Goal: Task Accomplishment & Management: Use online tool/utility

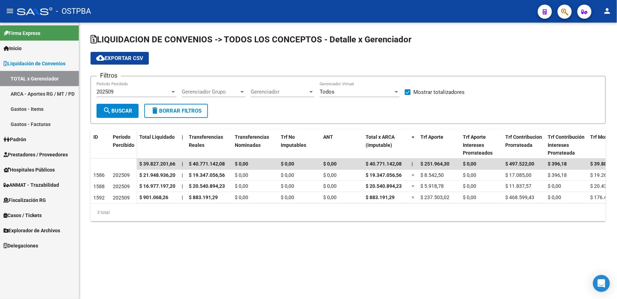
click at [33, 227] on span "Explorador de Archivos" at bounding box center [32, 231] width 57 height 8
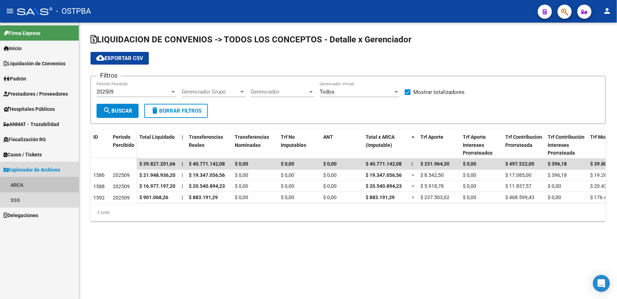
click at [34, 184] on link "ARCA" at bounding box center [39, 184] width 79 height 15
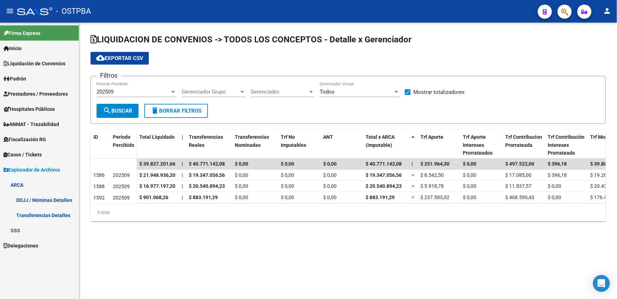
click at [59, 216] on link "Transferencias Detalles" at bounding box center [39, 215] width 79 height 15
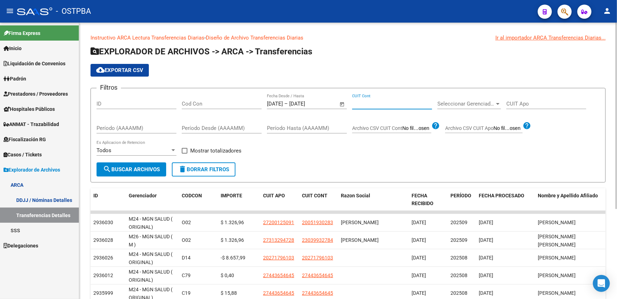
paste input "20-41165568-8"
type input "20-41165568-8"
click at [276, 104] on input "[DATE]" at bounding box center [275, 104] width 16 height 6
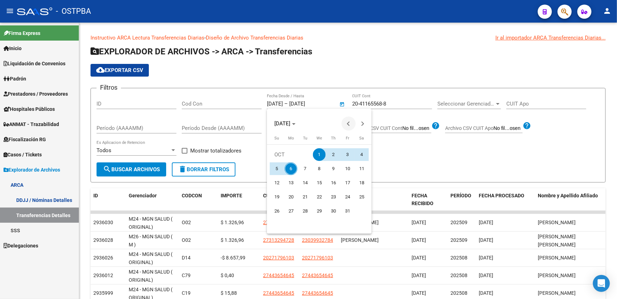
click at [349, 124] on button "Previous month" at bounding box center [348, 124] width 14 height 14
click at [291, 171] on span "1" at bounding box center [290, 169] width 13 height 13
type input "[DATE]"
click at [311, 105] on div at bounding box center [308, 149] width 617 height 299
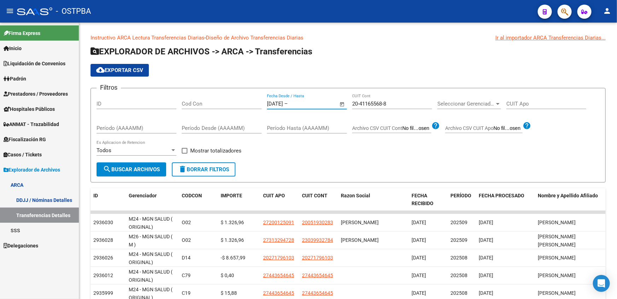
click at [311, 105] on input "text" at bounding box center [306, 104] width 34 height 6
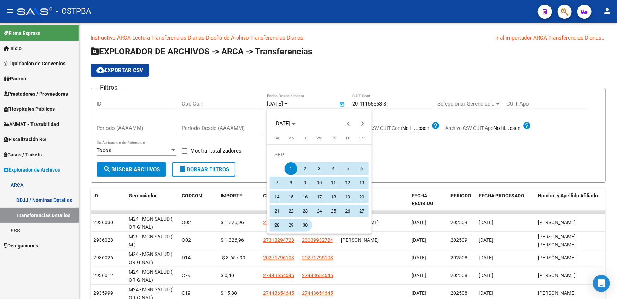
click at [307, 229] on span "30" at bounding box center [305, 225] width 13 height 13
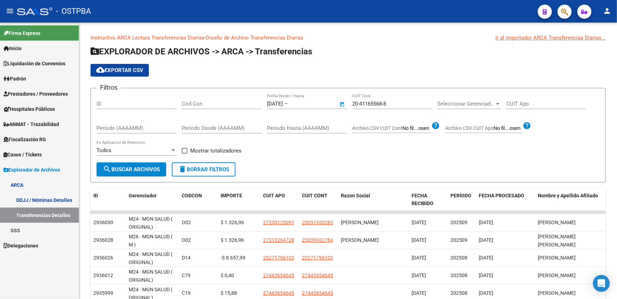
type input "[DATE]"
click at [154, 169] on span "search Buscar Archivos" at bounding box center [131, 169] width 57 height 6
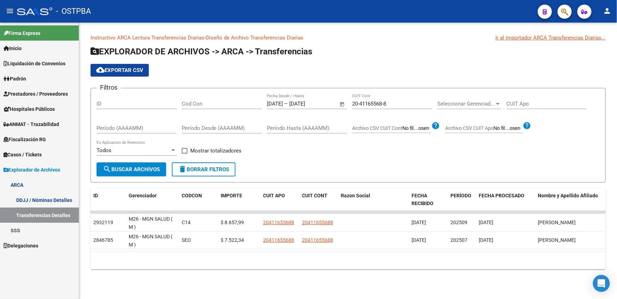
click at [213, 101] on input "Cod Con" at bounding box center [222, 104] width 80 height 6
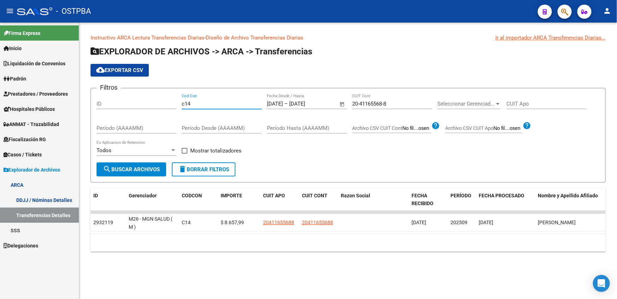
type input "c14"
click at [360, 101] on input "20-41165568-8" at bounding box center [392, 104] width 80 height 6
paste input "81553-7"
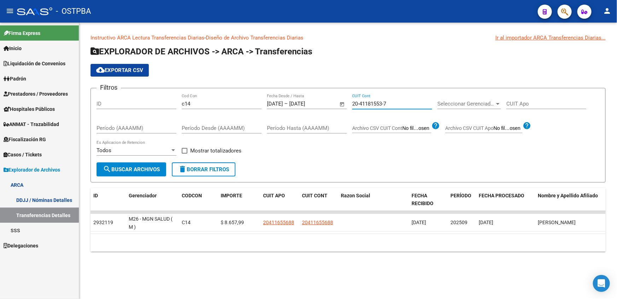
click at [123, 171] on span "search Buscar Archivos" at bounding box center [131, 169] width 57 height 6
click at [377, 104] on input "20-41181553-7" at bounding box center [392, 104] width 80 height 6
paste input "544557-2"
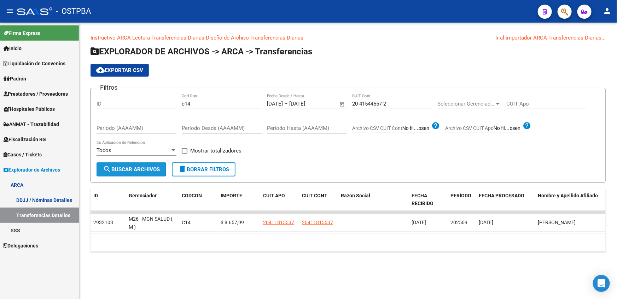
click at [131, 172] on span "search Buscar Archivos" at bounding box center [131, 169] width 57 height 6
click at [383, 101] on input "20-41544557-2" at bounding box center [392, 104] width 80 height 6
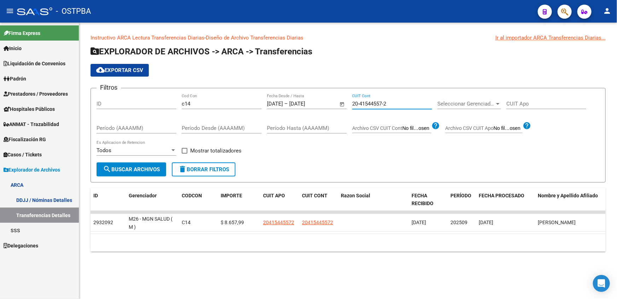
click at [383, 101] on input "20-41544557-2" at bounding box center [392, 104] width 80 height 6
paste input "51447-7"
click at [149, 166] on span "search Buscar Archivos" at bounding box center [131, 169] width 57 height 6
click at [382, 102] on input "20-41551447-7" at bounding box center [392, 104] width 80 height 6
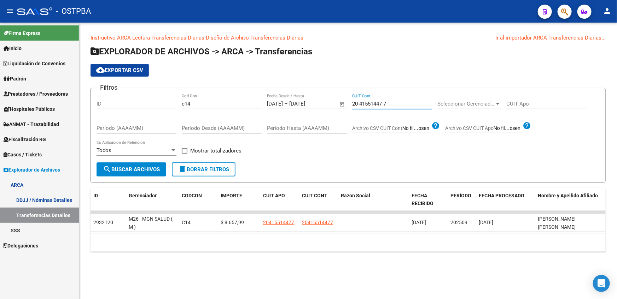
click at [382, 102] on input "20-41551447-7" at bounding box center [392, 104] width 80 height 6
paste input "742478-5"
click at [148, 166] on span "search Buscar Archivos" at bounding box center [131, 169] width 57 height 6
click at [367, 103] on input "20-41742478-5" at bounding box center [392, 104] width 80 height 6
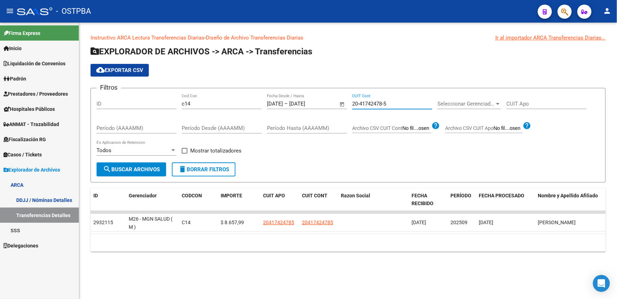
click at [367, 103] on input "20-41742478-5" at bounding box center [392, 104] width 80 height 6
paste input "98921-9"
click at [140, 165] on button "search Buscar Archivos" at bounding box center [131, 170] width 70 height 14
click at [391, 105] on input "20-41798921-9" at bounding box center [392, 104] width 80 height 6
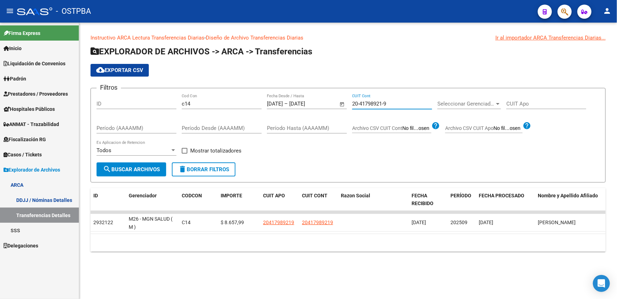
click at [391, 105] on input "20-41798921-9" at bounding box center [392, 104] width 80 height 6
paste input "850831-1"
click at [150, 163] on button "search Buscar Archivos" at bounding box center [131, 170] width 70 height 14
click at [382, 103] on input "20-41850831-1" at bounding box center [392, 104] width 80 height 6
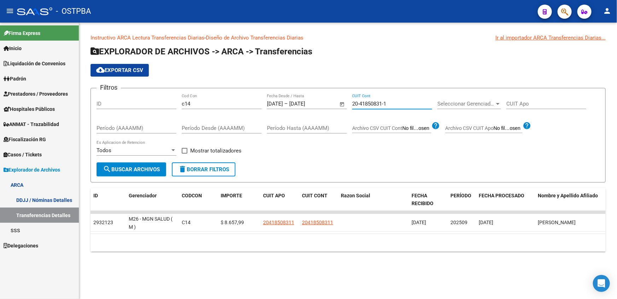
click at [382, 103] on input "20-41850831-1" at bounding box center [392, 104] width 80 height 6
paste input "98686-8"
click at [140, 166] on span "search Buscar Archivos" at bounding box center [131, 169] width 57 height 6
click at [378, 104] on input "20-41898686-8" at bounding box center [392, 104] width 80 height 6
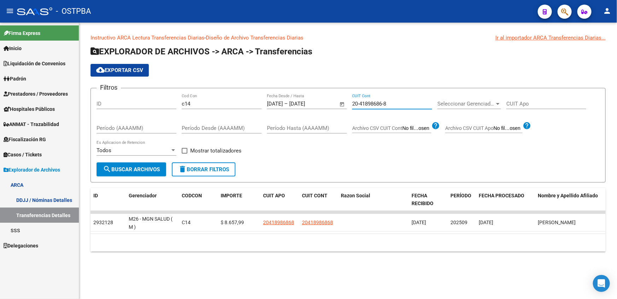
click at [378, 104] on input "20-41898686-8" at bounding box center [392, 104] width 80 height 6
paste input "2057693-6"
click at [135, 167] on span "search Buscar Archivos" at bounding box center [131, 169] width 57 height 6
click at [361, 101] on input "20-42057693-6" at bounding box center [392, 104] width 80 height 6
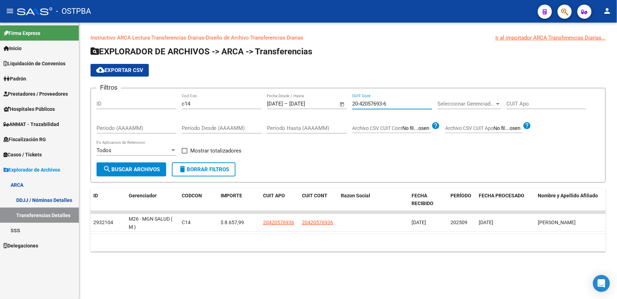
click at [361, 101] on input "20-42057693-6" at bounding box center [392, 104] width 80 height 6
paste input "120002"
click at [131, 166] on span "search Buscar Archivos" at bounding box center [131, 169] width 57 height 6
click at [367, 100] on div "20-42120002-6 CUIT Cont" at bounding box center [392, 101] width 80 height 15
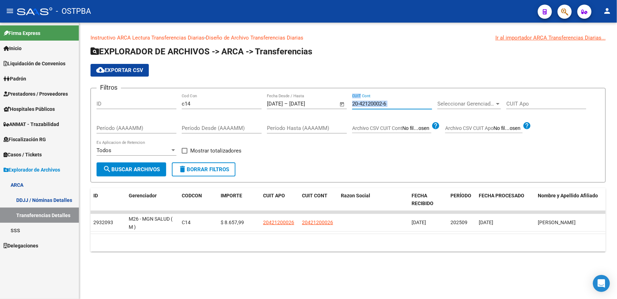
click at [367, 100] on div "20-42120002-6 CUIT Cont" at bounding box center [392, 101] width 80 height 15
click at [367, 102] on input "20-42120002-6" at bounding box center [392, 104] width 80 height 6
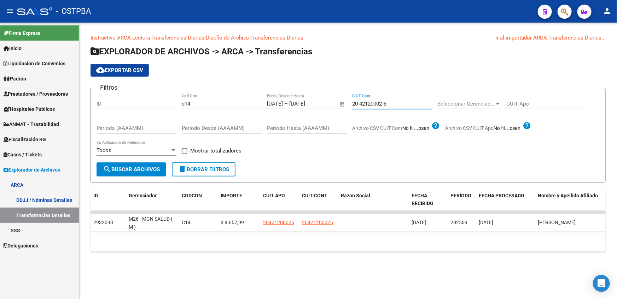
paste input "57457-0"
click at [150, 176] on form "Filtros ID c14 Cod Con [DATE] [DATE] – [DATE] [DATE] Fecha Desde / Hasta 20-421…" at bounding box center [347, 135] width 515 height 95
click at [151, 168] on span "search Buscar Archivos" at bounding box center [131, 169] width 57 height 6
click at [368, 104] on input "20-42157457-0" at bounding box center [392, 104] width 80 height 6
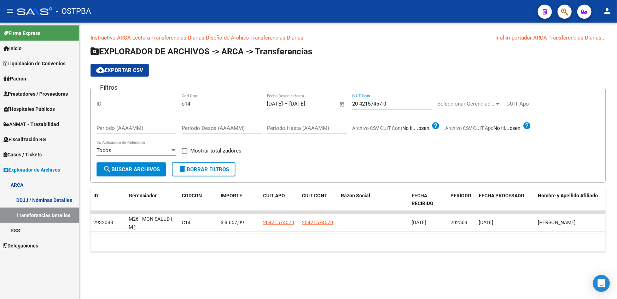
click at [368, 104] on input "20-42157457-0" at bounding box center [392, 104] width 80 height 6
paste input "352892-4"
click at [113, 170] on span "search Buscar Archivos" at bounding box center [131, 169] width 57 height 6
click at [372, 105] on input "20-42352892-4" at bounding box center [392, 104] width 80 height 6
click at [372, 104] on input "20-42352892-4" at bounding box center [392, 104] width 80 height 6
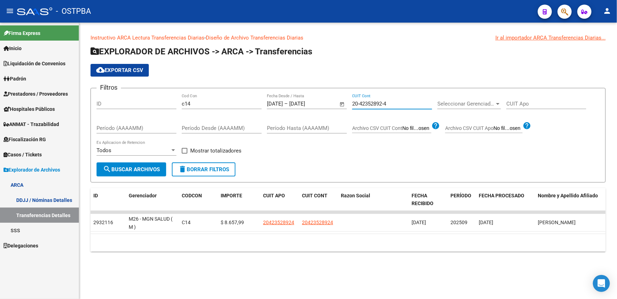
click at [372, 104] on input "20-42352892-4" at bounding box center [392, 104] width 80 height 6
paste input "435840-2"
click at [148, 172] on span "search Buscar Archivos" at bounding box center [131, 169] width 57 height 6
click at [357, 104] on input "20-42435840-2" at bounding box center [392, 104] width 80 height 6
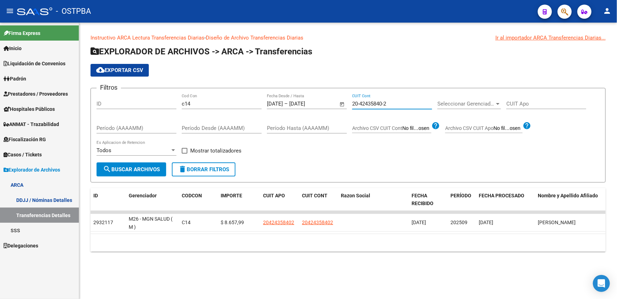
click at [357, 104] on input "20-42435840-2" at bounding box center [392, 104] width 80 height 6
paste input "98441-9"
click at [143, 173] on button "search Buscar Archivos" at bounding box center [131, 170] width 70 height 14
click at [372, 106] on input "20-42498441-9" at bounding box center [392, 104] width 80 height 6
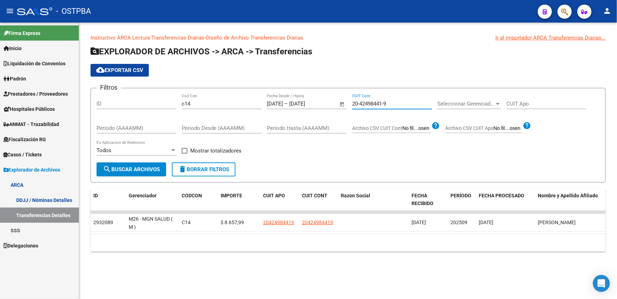
click at [372, 106] on input "20-42498441-9" at bounding box center [392, 104] width 80 height 6
paste input "504080-5"
click at [110, 169] on mat-icon "search" at bounding box center [107, 169] width 8 height 8
click at [370, 105] on input "20-42504080-5" at bounding box center [392, 104] width 80 height 6
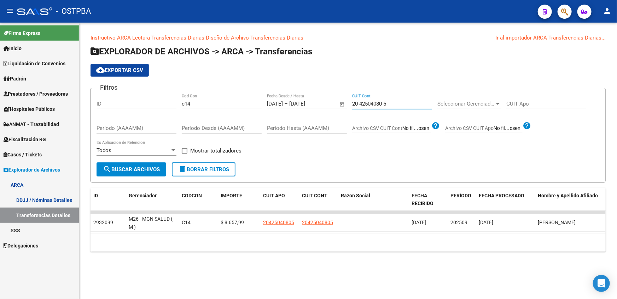
click at [370, 105] on input "20-42504080-5" at bounding box center [392, 104] width 80 height 6
paste input "29953-1"
click at [126, 170] on span "search Buscar Archivos" at bounding box center [131, 169] width 57 height 6
click at [374, 101] on input "20-42529953-1" at bounding box center [392, 104] width 80 height 6
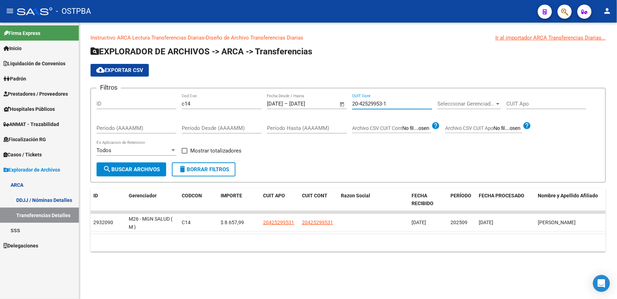
click at [374, 101] on input "20-42529953-1" at bounding box center [392, 104] width 80 height 6
paste input "50214-0"
click at [133, 171] on span "search Buscar Archivos" at bounding box center [131, 169] width 57 height 6
click at [364, 99] on div "20-42550214-0 CUIT Cont" at bounding box center [392, 101] width 80 height 15
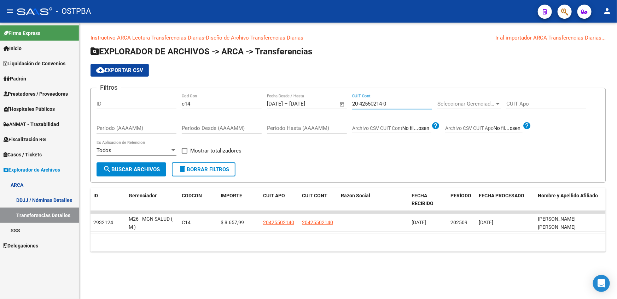
click at [367, 103] on input "20-42550214-0" at bounding box center [392, 104] width 80 height 6
paste input "90378-1"
click at [152, 172] on button "search Buscar Archivos" at bounding box center [131, 170] width 70 height 14
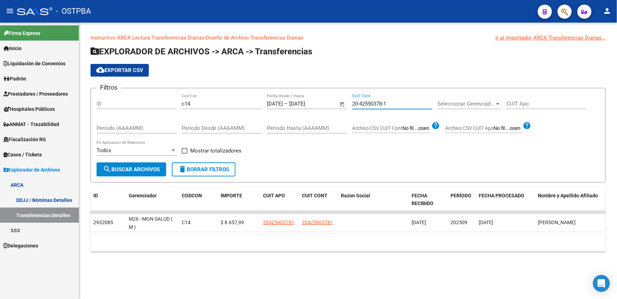
click at [375, 105] on input "20-42590378-1" at bounding box center [392, 104] width 80 height 6
click at [375, 104] on input "20-42590378-1" at bounding box center [392, 104] width 80 height 6
paste input "617688-3"
click at [140, 167] on span "search Buscar Archivos" at bounding box center [131, 169] width 57 height 6
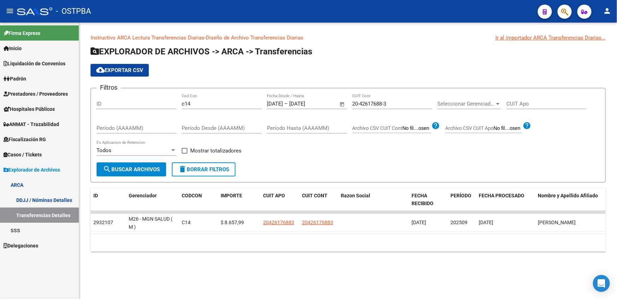
click at [373, 103] on input "20-42617688-3" at bounding box center [392, 104] width 80 height 6
paste input "82444"
click at [157, 174] on button "search Buscar Archivos" at bounding box center [131, 170] width 70 height 14
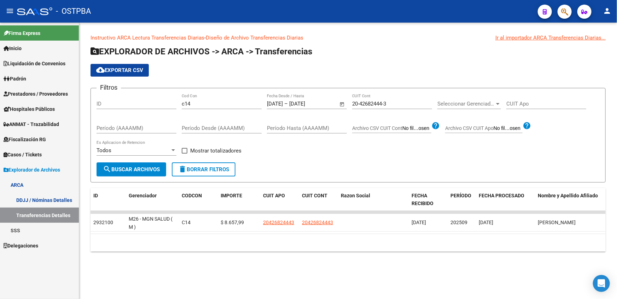
click at [359, 101] on input "20-42682444-3" at bounding box center [392, 104] width 80 height 6
click at [358, 102] on input "20-42682444-3" at bounding box center [392, 104] width 80 height 6
paste input "824936-5"
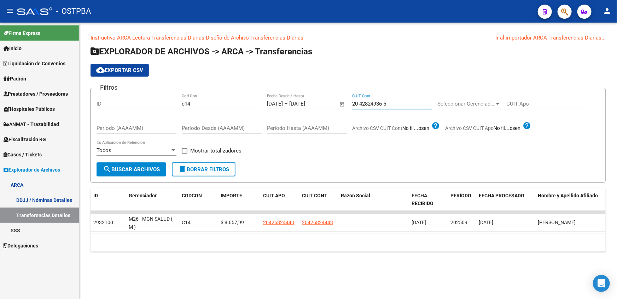
click at [142, 169] on span "search Buscar Archivos" at bounding box center [131, 169] width 57 height 6
click at [364, 105] on input "20-42824936-5" at bounding box center [392, 104] width 80 height 6
paste input "87866-4"
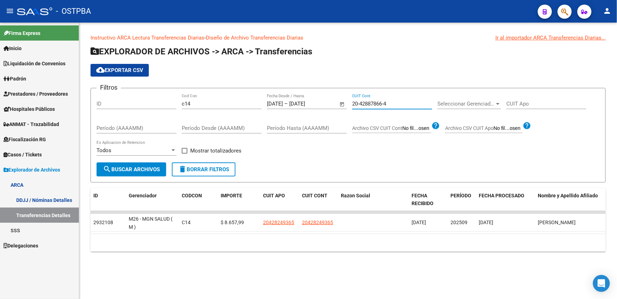
click at [147, 168] on span "search Buscar Archivos" at bounding box center [131, 169] width 57 height 6
click at [366, 106] on input "20-42887866-4" at bounding box center [392, 104] width 80 height 6
paste input "962311-2"
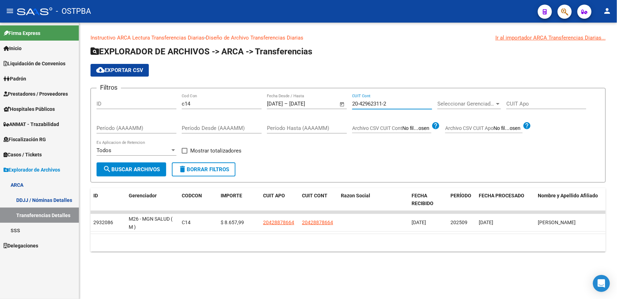
click at [127, 172] on span "search Buscar Archivos" at bounding box center [131, 169] width 57 height 6
click at [363, 100] on div "20-42962311-2 CUIT Cont" at bounding box center [392, 101] width 80 height 15
click at [364, 101] on input "20-42962311-2" at bounding box center [392, 104] width 80 height 6
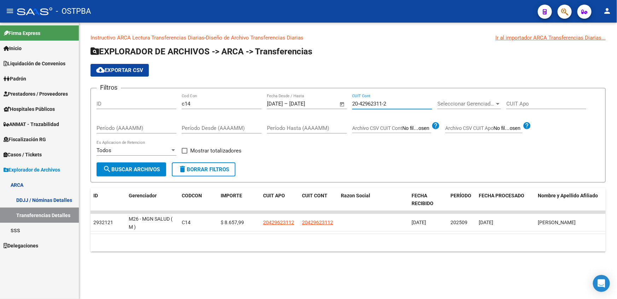
click at [364, 101] on input "20-42962311-2" at bounding box center [392, 104] width 80 height 6
paste input "3014749-9"
click at [127, 170] on span "search Buscar Archivos" at bounding box center [131, 169] width 57 height 6
click at [378, 105] on input "20-43014749-9" at bounding box center [392, 104] width 80 height 6
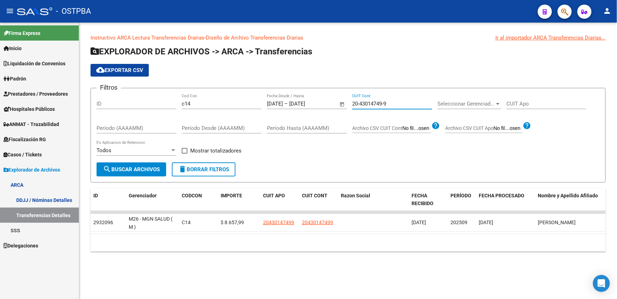
click at [378, 105] on input "20-43014749-9" at bounding box center [392, 104] width 80 height 6
paste input "24174-6"
click at [131, 173] on button "search Buscar Archivos" at bounding box center [131, 170] width 70 height 14
click at [360, 100] on div "20-43024174-6 CUIT Cont" at bounding box center [392, 101] width 80 height 15
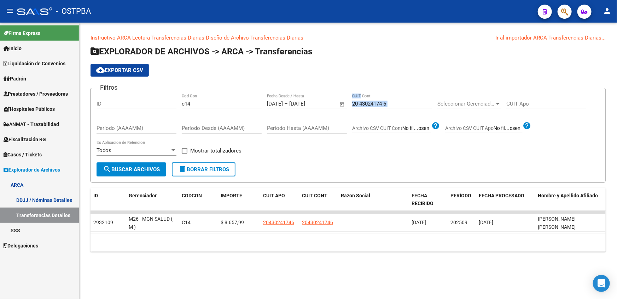
click at [360, 100] on div "20-43024174-6 CUIT Cont" at bounding box center [392, 101] width 80 height 15
click at [365, 103] on input "20-43024174-6" at bounding box center [392, 104] width 80 height 6
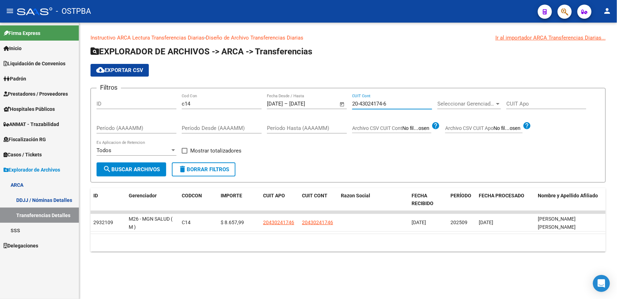
paste input "12803"
click at [144, 171] on span "search Buscar Archivos" at bounding box center [131, 169] width 57 height 6
click at [367, 106] on input "20-43128034-6" at bounding box center [392, 104] width 80 height 6
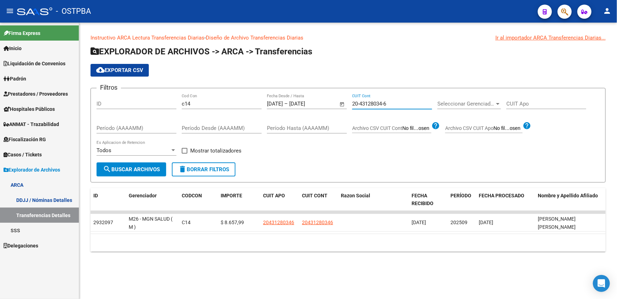
paste input "39652-2"
click at [364, 106] on input "20-43139652-2" at bounding box center [392, 104] width 80 height 6
paste input
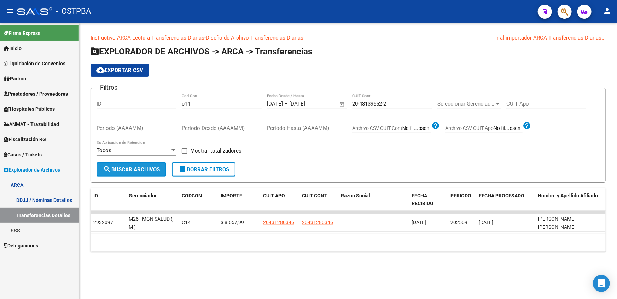
click at [129, 173] on button "search Buscar Archivos" at bounding box center [131, 170] width 70 height 14
click at [388, 105] on input "20-43139652-2" at bounding box center [392, 104] width 80 height 6
paste input "94845"
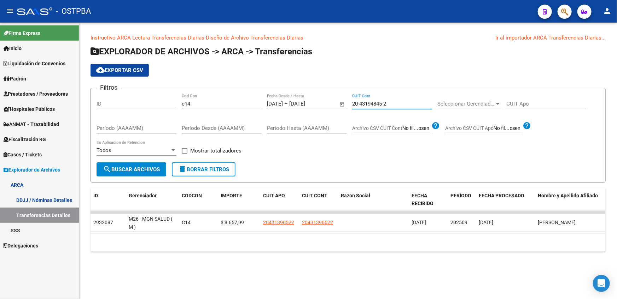
click at [145, 172] on button "search Buscar Archivos" at bounding box center [131, 170] width 70 height 14
click at [360, 103] on input "20-43194845-2" at bounding box center [392, 104] width 80 height 6
paste input "218712-9"
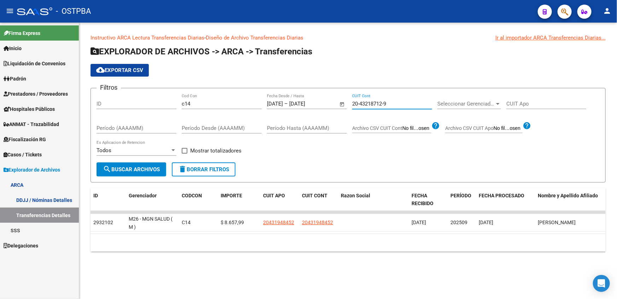
click at [145, 171] on span "search Buscar Archivos" at bounding box center [131, 169] width 57 height 6
click at [374, 101] on input "20-43218712-9" at bounding box center [392, 104] width 80 height 6
paste input "301206-3"
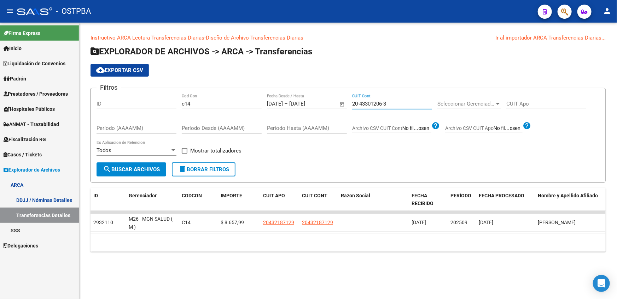
click at [145, 170] on span "search Buscar Archivos" at bounding box center [131, 169] width 57 height 6
click at [377, 105] on input "20-43301206-3" at bounding box center [392, 104] width 80 height 6
paste input "36382-6"
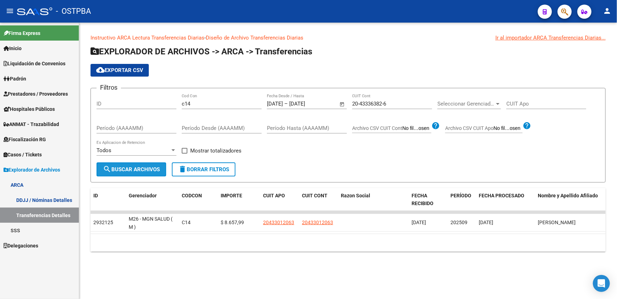
click at [147, 172] on button "search Buscar Archivos" at bounding box center [131, 170] width 70 height 14
click at [372, 104] on input "20-43336382-6" at bounding box center [392, 104] width 80 height 6
paste input "52027-1"
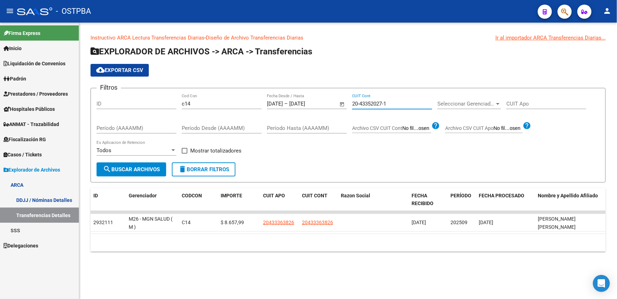
click at [121, 170] on span "search Buscar Archivos" at bounding box center [131, 169] width 57 height 6
click at [382, 104] on input "20-43352027-1" at bounding box center [392, 104] width 80 height 6
paste input "8120-3"
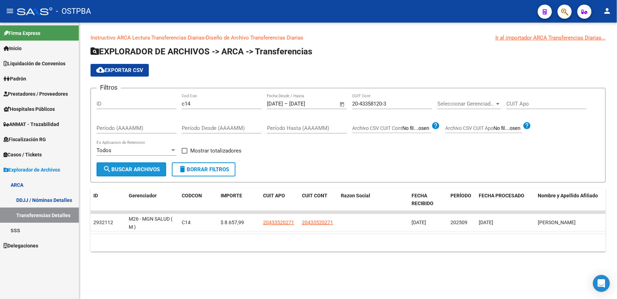
click at [127, 171] on span "search Buscar Archivos" at bounding box center [131, 169] width 57 height 6
click at [367, 105] on input "20-43358120-3" at bounding box center [392, 104] width 80 height 6
paste input "419970-1"
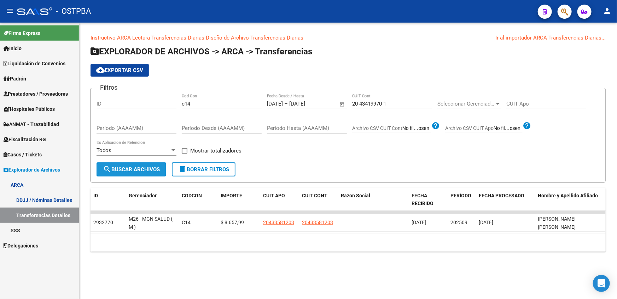
click at [147, 170] on span "search Buscar Archivos" at bounding box center [131, 169] width 57 height 6
click at [373, 106] on input "20-43419970-1" at bounding box center [392, 104] width 80 height 6
paste input "7-9"
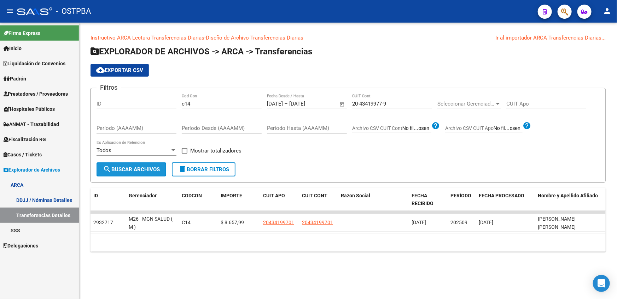
click at [141, 169] on span "search Buscar Archivos" at bounding box center [131, 169] width 57 height 6
click at [357, 106] on input "20-43419977-9" at bounding box center [392, 104] width 80 height 6
paste input "20161-7"
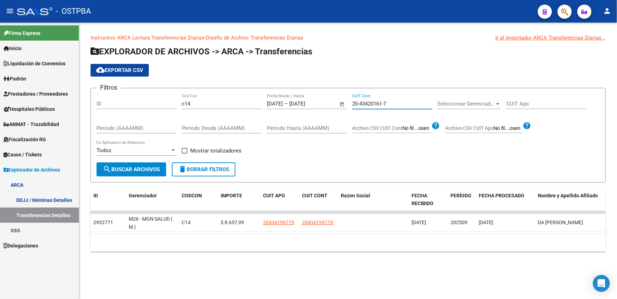
click at [135, 166] on span "search Buscar Archivos" at bounding box center [131, 169] width 57 height 6
click at [365, 106] on input "20-43420161-7" at bounding box center [392, 104] width 80 height 6
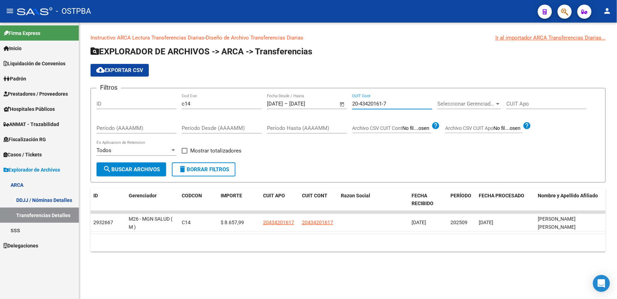
click at [365, 106] on input "20-43420161-7" at bounding box center [392, 104] width 80 height 6
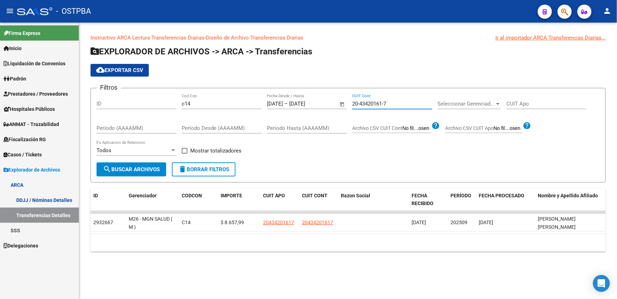
click at [365, 106] on input "20-43420161-7" at bounding box center [392, 104] width 80 height 6
paste input "481-0"
click at [145, 174] on button "search Buscar Archivos" at bounding box center [131, 170] width 70 height 14
click at [376, 106] on input "20-43420481-0" at bounding box center [392, 104] width 80 height 6
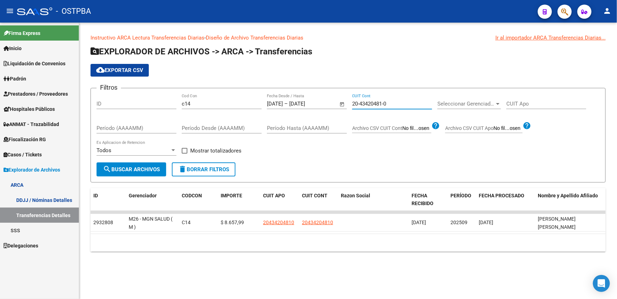
click at [376, 106] on input "20-43420481-0" at bounding box center [392, 104] width 80 height 6
paste input
click at [139, 166] on span "search Buscar Archivos" at bounding box center [131, 169] width 57 height 6
click at [383, 102] on input "20-43420481-0" at bounding box center [392, 104] width 80 height 6
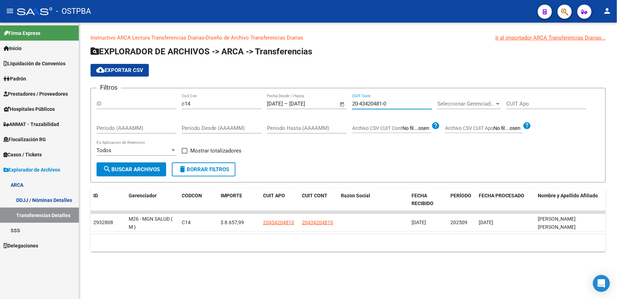
click at [383, 102] on input "20-43420481-0" at bounding box center [392, 104] width 80 height 6
paste input "91-8"
click at [137, 172] on button "search Buscar Archivos" at bounding box center [131, 170] width 70 height 14
click at [369, 103] on input "20-43420491-8" at bounding box center [392, 104] width 80 height 6
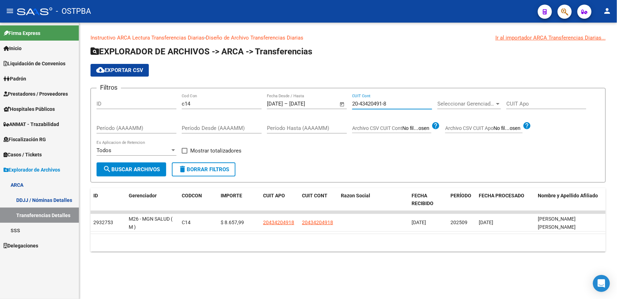
click at [369, 103] on input "20-43420491-8" at bounding box center [392, 104] width 80 height 6
paste input
click at [153, 170] on span "search Buscar Archivos" at bounding box center [131, 169] width 57 height 6
click at [395, 105] on input "20-43420491-8" at bounding box center [392, 104] width 80 height 6
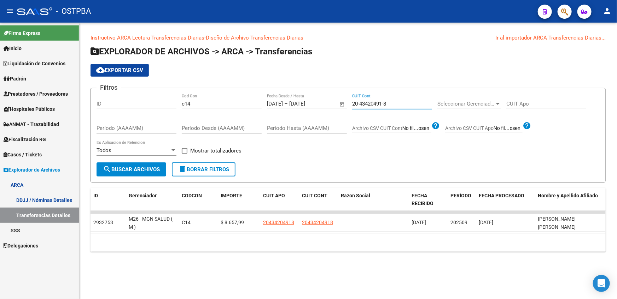
click at [395, 105] on input "20-43420491-8" at bounding box center [392, 104] width 80 height 6
click at [147, 171] on span "search Buscar Archivos" at bounding box center [131, 169] width 57 height 6
click at [377, 106] on input "20-43420491-8" at bounding box center [392, 104] width 80 height 6
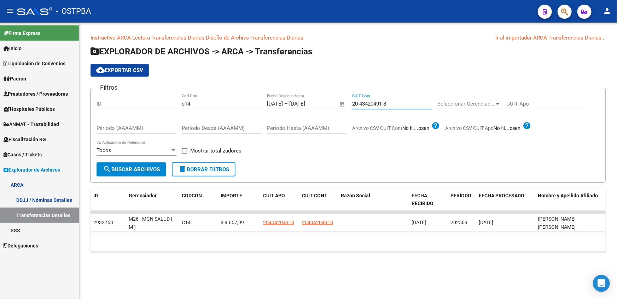
click at [377, 106] on input "20-43420491-8" at bounding box center [392, 104] width 80 height 6
paste input "792-5"
click at [138, 173] on button "search Buscar Archivos" at bounding box center [131, 170] width 70 height 14
click at [371, 101] on input "20-43420792-5" at bounding box center [392, 104] width 80 height 6
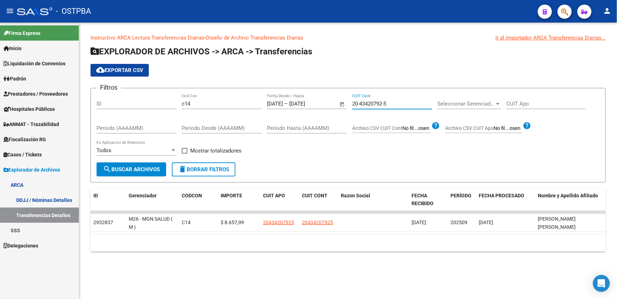
click at [371, 101] on input "20-43420792-5" at bounding box center [392, 104] width 80 height 6
paste input "1345-3"
click at [138, 174] on button "search Buscar Archivos" at bounding box center [131, 170] width 70 height 14
click at [358, 101] on input "20-43421345-3" at bounding box center [392, 104] width 80 height 6
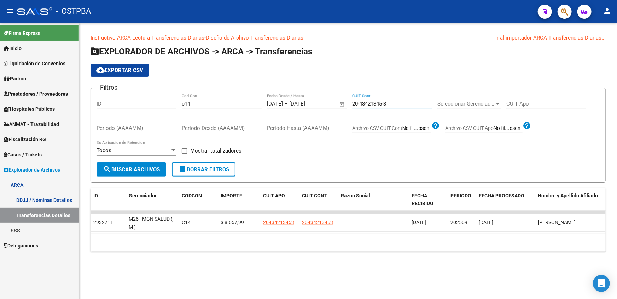
click at [358, 101] on input "20-43421345-3" at bounding box center [392, 104] width 80 height 6
paste input "73932"
click at [124, 171] on span "search Buscar Archivos" at bounding box center [131, 169] width 57 height 6
click at [376, 106] on input "20-43473932-3" at bounding box center [392, 104] width 80 height 6
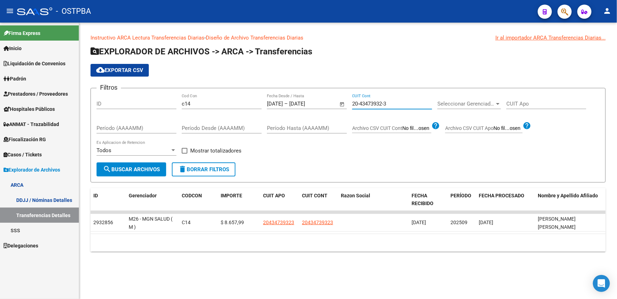
click at [376, 106] on input "20-43473932-3" at bounding box center [392, 104] width 80 height 6
paste input "522577"
click at [146, 172] on button "search Buscar Archivos" at bounding box center [131, 170] width 70 height 14
click at [370, 101] on input "20-43522577-3" at bounding box center [392, 104] width 80 height 6
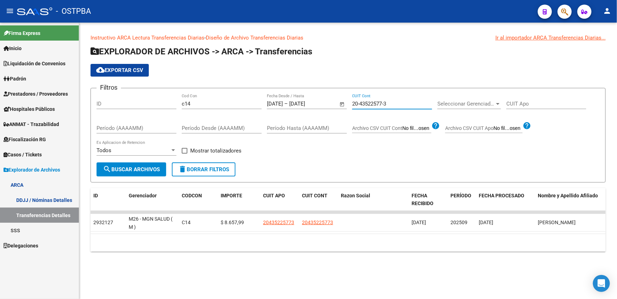
click at [370, 101] on input "20-43522577-3" at bounding box center [392, 104] width 80 height 6
paste input "8199-1"
click at [141, 171] on span "search Buscar Archivos" at bounding box center [131, 169] width 57 height 6
click at [381, 105] on input "20-43528199-1" at bounding box center [392, 104] width 80 height 6
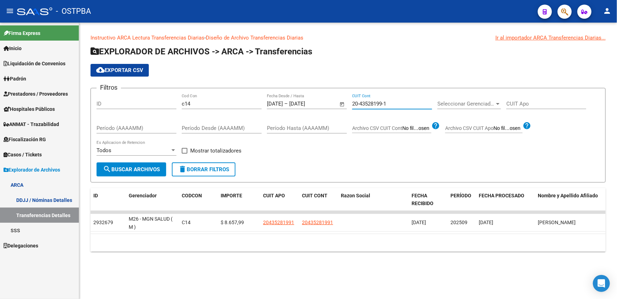
drag, startPoint x: 381, startPoint y: 105, endPoint x: 371, endPoint y: 105, distance: 10.6
click at [371, 105] on input "20-43528199-1" at bounding box center [392, 104] width 80 height 6
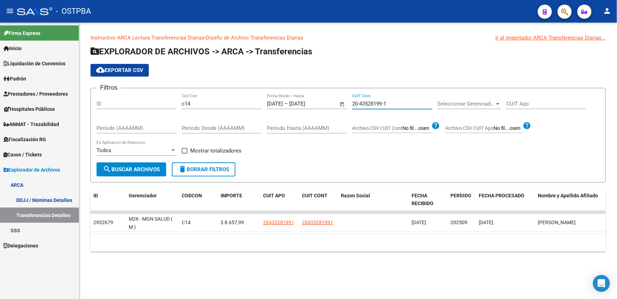
click at [371, 105] on input "20-43528199-1" at bounding box center [392, 104] width 80 height 6
paste input "9981-5"
click at [134, 169] on span "search Buscar Archivos" at bounding box center [131, 169] width 57 height 6
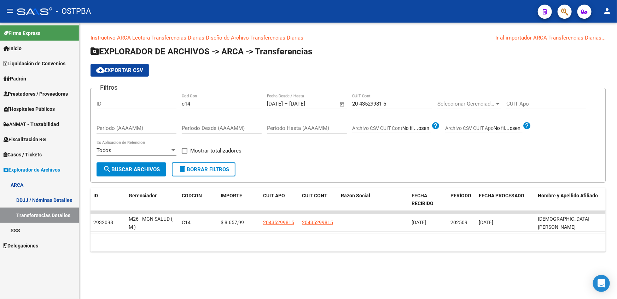
click at [382, 102] on input "20-43529981-5" at bounding box center [392, 104] width 80 height 6
paste input "47634-2"
click at [148, 171] on span "search Buscar Archivos" at bounding box center [131, 169] width 57 height 6
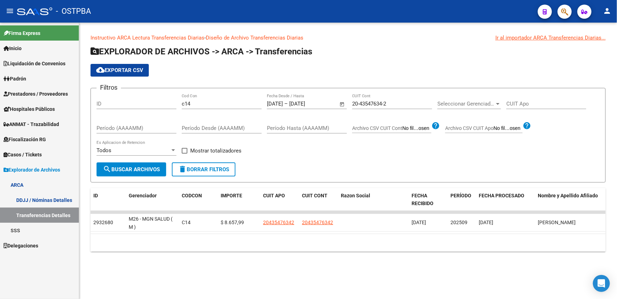
click at [383, 104] on input "20-43547634-2" at bounding box center [392, 104] width 80 height 6
paste input "93-8"
click at [125, 169] on span "search Buscar Archivos" at bounding box center [131, 169] width 57 height 6
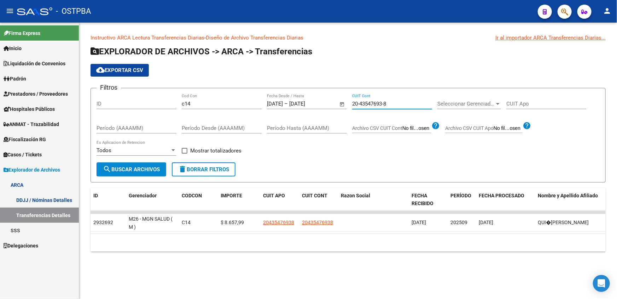
click at [373, 103] on input "20-43547693-8" at bounding box center [392, 104] width 80 height 6
paste input "82"
click at [130, 166] on span "search Buscar Archivos" at bounding box center [131, 169] width 57 height 6
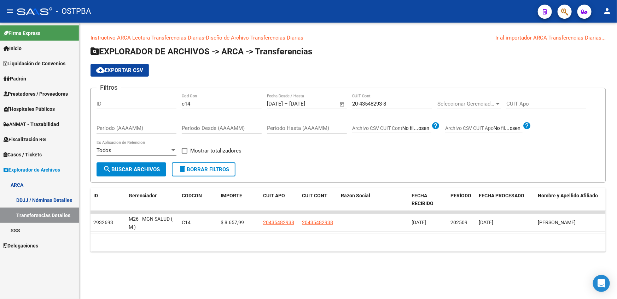
click at [378, 104] on input "20-43548293-8" at bounding box center [392, 104] width 80 height 6
paste input "75536-5"
click at [144, 171] on span "search Buscar Archivos" at bounding box center [131, 169] width 57 height 6
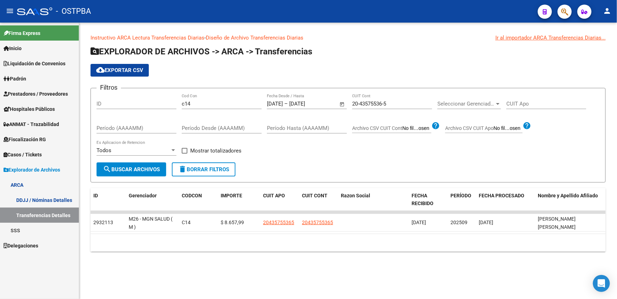
click at [365, 103] on input "20-43575536-5" at bounding box center [392, 104] width 80 height 6
paste input "80201-0"
click at [138, 170] on span "search Buscar Archivos" at bounding box center [131, 169] width 57 height 6
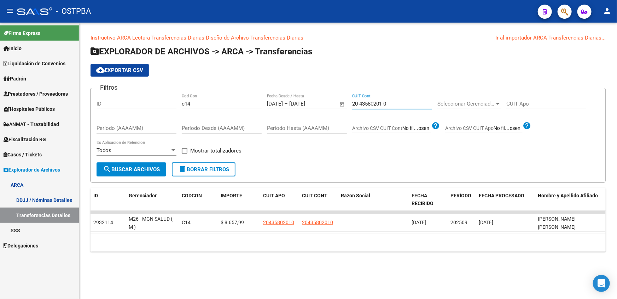
click at [366, 103] on input "20-43580201-0" at bounding box center [392, 104] width 80 height 6
paste input "618660-7"
click at [142, 169] on span "search Buscar Archivos" at bounding box center [131, 169] width 57 height 6
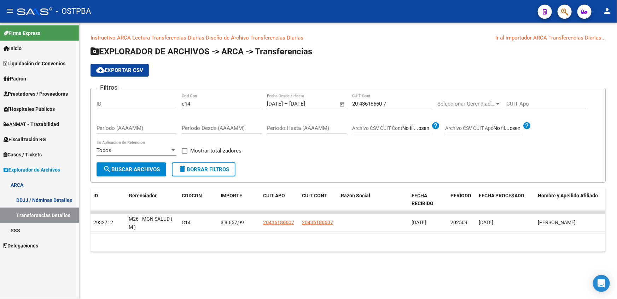
click at [355, 105] on input "20-43618660-7" at bounding box center [392, 104] width 80 height 6
paste input "9218-6"
click at [146, 172] on button "search Buscar Archivos" at bounding box center [131, 170] width 70 height 14
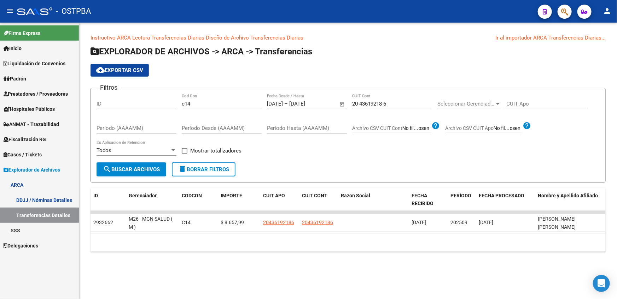
click at [361, 104] on input "20-43619218-6" at bounding box center [392, 104] width 80 height 6
paste input "61-5"
click at [144, 164] on button "search Buscar Archivos" at bounding box center [131, 170] width 70 height 14
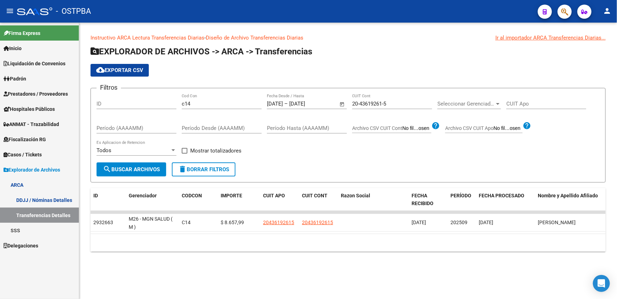
click at [366, 102] on input "20-43619261-5" at bounding box center [392, 104] width 80 height 6
paste input "355-7"
click at [375, 105] on input "20-43619355-7" at bounding box center [392, 104] width 80 height 6
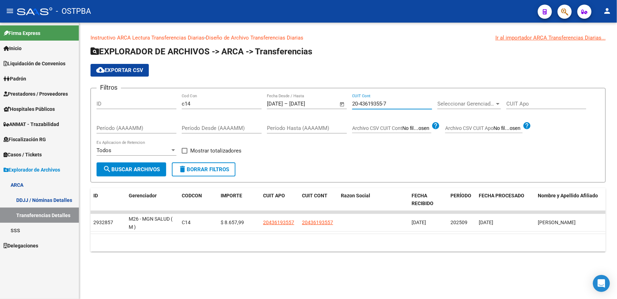
click at [375, 105] on input "20-43619355-7" at bounding box center [392, 104] width 80 height 6
paste input "81-6"
click at [134, 167] on span "search Buscar Archivos" at bounding box center [131, 169] width 57 height 6
click at [368, 105] on input "20-43619381-6" at bounding box center [392, 104] width 80 height 6
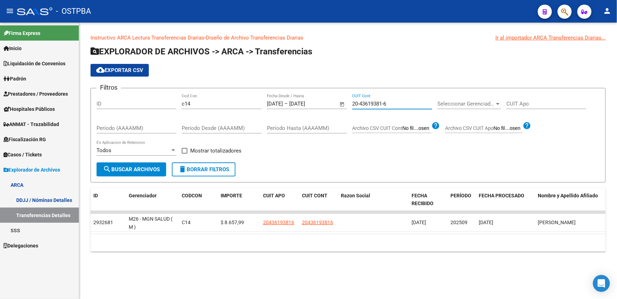
click at [368, 105] on input "20-43619381-6" at bounding box center [392, 104] width 80 height 6
paste input "90-5"
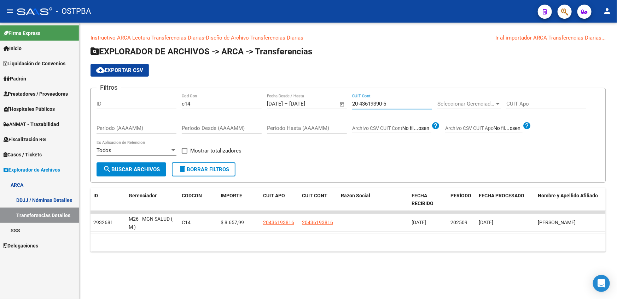
click at [133, 167] on span "search Buscar Archivos" at bounding box center [131, 169] width 57 height 6
click at [366, 102] on input "20-43619390-5" at bounding box center [392, 104] width 80 height 6
paste input "495-2"
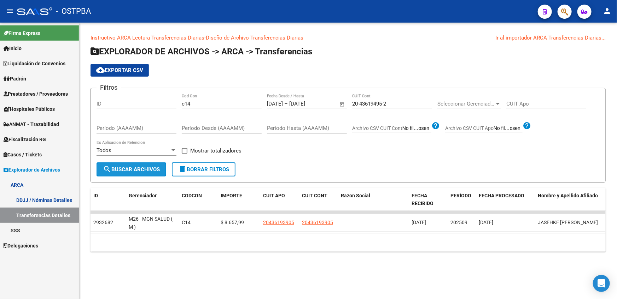
click at [152, 172] on button "search Buscar Archivos" at bounding box center [131, 170] width 70 height 14
click at [374, 105] on input "20-43619495-2" at bounding box center [392, 104] width 80 height 6
paste input "903"
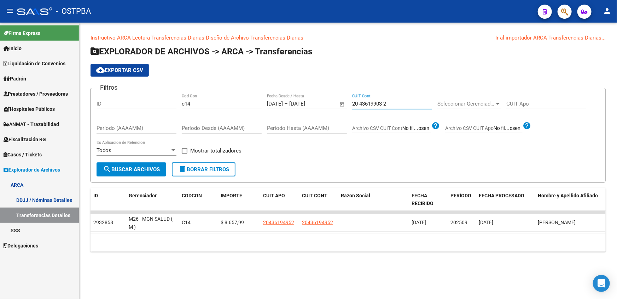
click at [121, 170] on span "search Buscar Archivos" at bounding box center [131, 169] width 57 height 6
click at [367, 104] on input "20-43619903-2" at bounding box center [392, 104] width 80 height 6
paste input "22440-1"
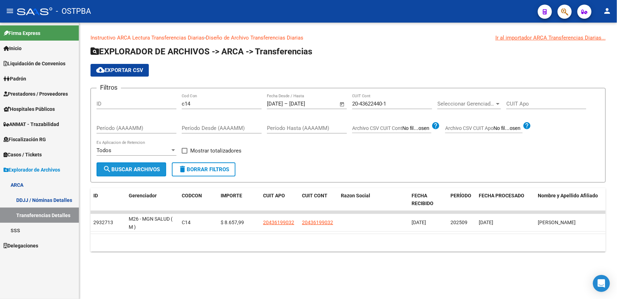
click at [138, 167] on span "search Buscar Archivos" at bounding box center [131, 169] width 57 height 6
click at [367, 106] on input "20-43622440-1" at bounding box center [392, 104] width 80 height 6
paste input "3611-6"
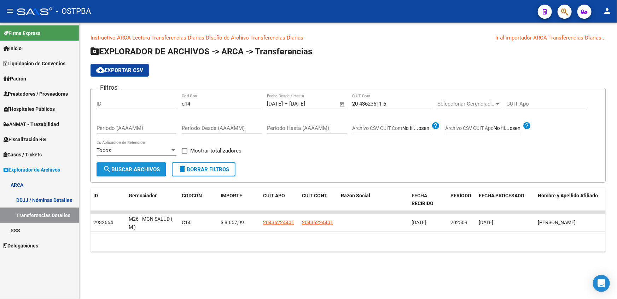
click at [132, 171] on span "search Buscar Archivos" at bounding box center [131, 169] width 57 height 6
click at [381, 103] on input "20-43623611-6" at bounding box center [392, 104] width 80 height 6
paste input "62503-1"
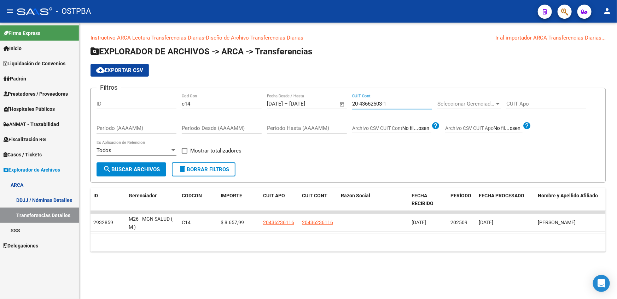
click at [150, 165] on button "search Buscar Archivos" at bounding box center [131, 170] width 70 height 14
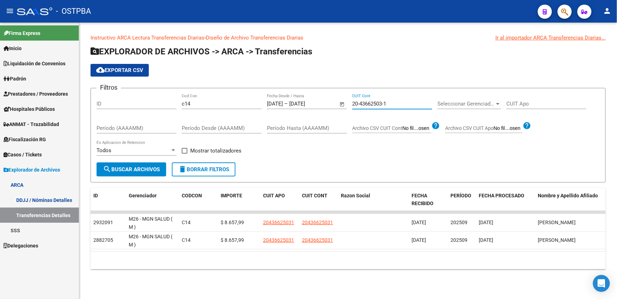
click at [361, 102] on input "20-43662503-1" at bounding box center [392, 104] width 80 height 6
paste input "5332-9"
click at [122, 172] on button "search Buscar Archivos" at bounding box center [131, 170] width 70 height 14
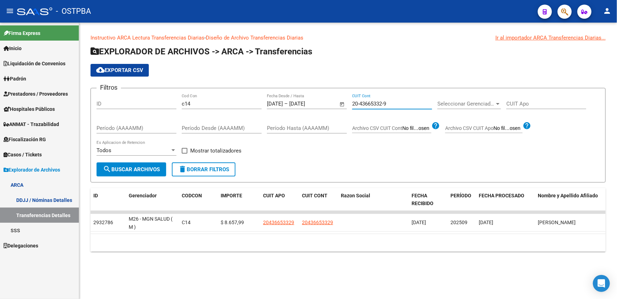
click at [395, 102] on input "20-43665332-9" at bounding box center [392, 104] width 80 height 6
paste input "700644-0"
click at [140, 173] on button "search Buscar Archivos" at bounding box center [131, 170] width 70 height 14
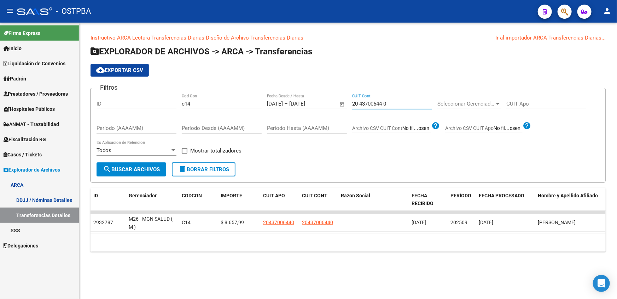
click at [377, 106] on input "20-43700644-0" at bounding box center [392, 104] width 80 height 6
paste input "1337-4"
click at [125, 171] on span "search Buscar Archivos" at bounding box center [131, 169] width 57 height 6
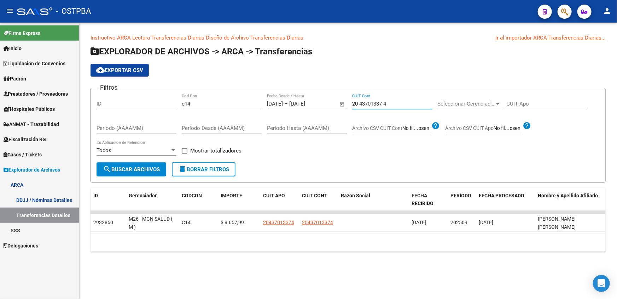
click at [379, 101] on input "20-43701337-4" at bounding box center [392, 104] width 80 height 6
paste input "2076-1"
click at [123, 165] on button "search Buscar Archivos" at bounding box center [131, 170] width 70 height 14
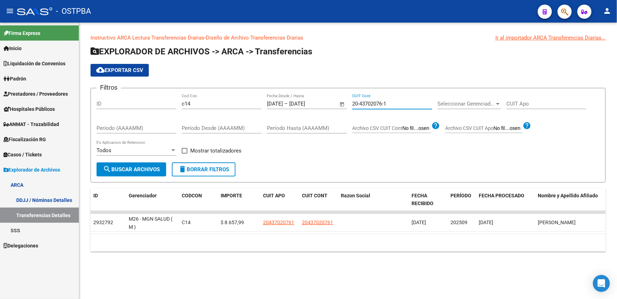
click at [378, 102] on input "20-43702076-1" at bounding box center [392, 104] width 80 height 6
paste input "9-6"
click at [131, 171] on span "search Buscar Archivos" at bounding box center [131, 169] width 57 height 6
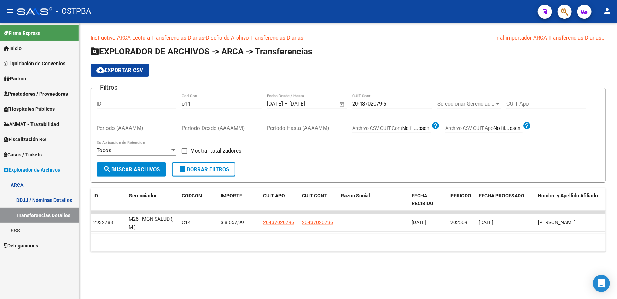
click at [358, 103] on input "20-43702079-6" at bounding box center [392, 104] width 80 height 6
paste input "96"
click at [146, 171] on span "search Buscar Archivos" at bounding box center [131, 169] width 57 height 6
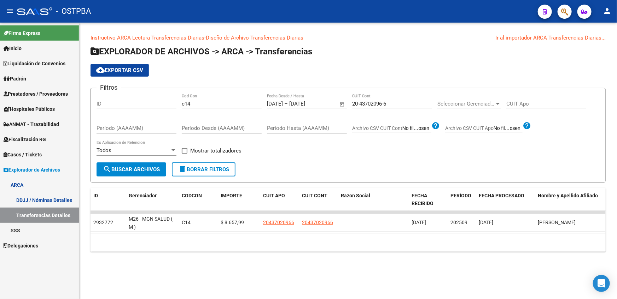
click at [373, 99] on div "20-43702096-6 CUIT Cont" at bounding box center [392, 101] width 80 height 15
click at [367, 104] on input "20-43702096-6" at bounding box center [392, 104] width 80 height 6
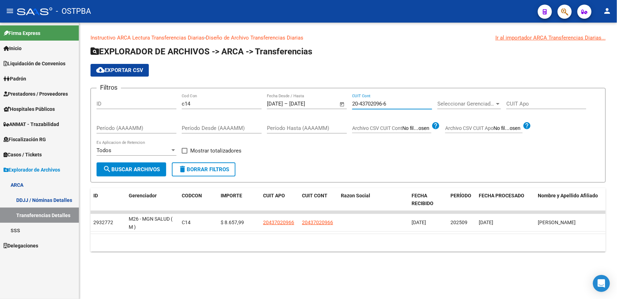
click at [367, 104] on input "20-43702096-6" at bounding box center [392, 104] width 80 height 6
paste input "319-1"
click at [131, 172] on span "search Buscar Archivos" at bounding box center [131, 169] width 57 height 6
click at [382, 102] on input "20-43702319-1" at bounding box center [392, 104] width 80 height 6
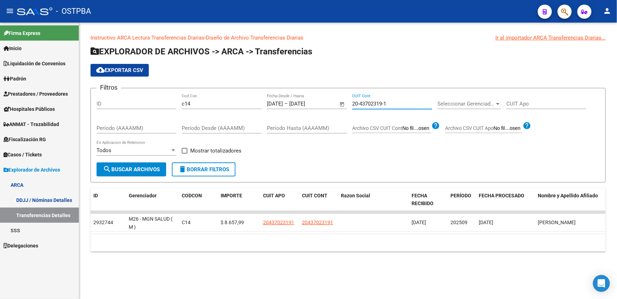
click at [382, 102] on input "20-43702319-1" at bounding box center [392, 104] width 80 height 6
paste input "56730-2"
click at [161, 166] on button "search Buscar Archivos" at bounding box center [131, 170] width 70 height 14
click at [364, 105] on input "20-43756730-2" at bounding box center [392, 104] width 80 height 6
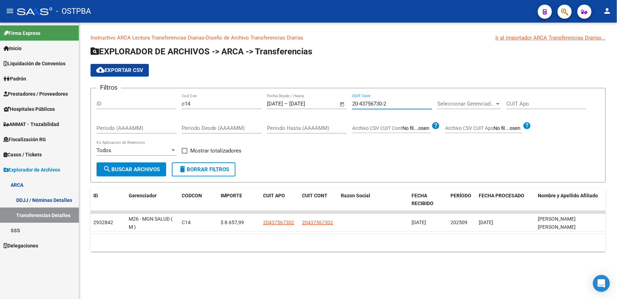
click at [364, 105] on input "20-43756730-2" at bounding box center [392, 104] width 80 height 6
paste input "79058-3"
click at [133, 173] on button "search Buscar Archivos" at bounding box center [131, 170] width 70 height 14
click at [378, 101] on input "20-43779058-3" at bounding box center [392, 104] width 80 height 6
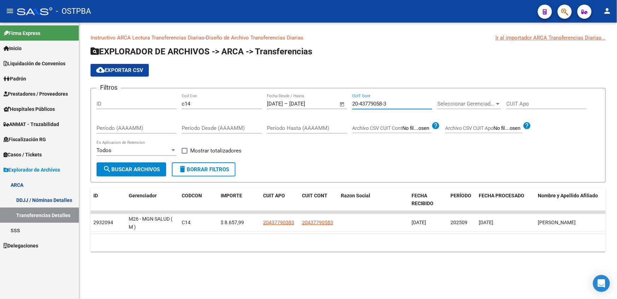
click at [378, 101] on input "20-43779058-3" at bounding box center [392, 104] width 80 height 6
paste input "84990-1"
click at [139, 168] on span "search Buscar Archivos" at bounding box center [131, 169] width 57 height 6
click at [378, 106] on input "20-43784990-1" at bounding box center [392, 104] width 80 height 6
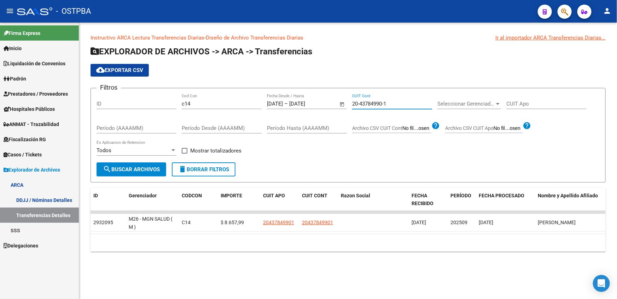
click at [378, 106] on input "20-43784990-1" at bounding box center [392, 104] width 80 height 6
paste input "90875-4"
click at [139, 172] on button "search Buscar Archivos" at bounding box center [131, 170] width 70 height 14
click at [361, 99] on div "20-43790875-4 CUIT Cont" at bounding box center [392, 101] width 80 height 15
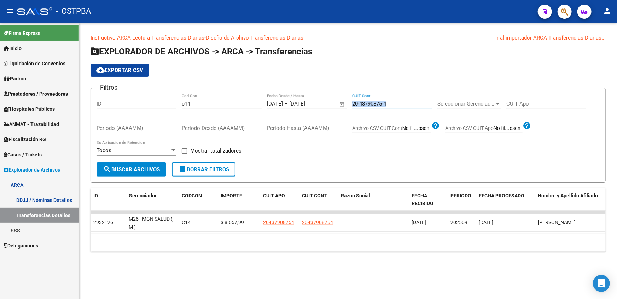
click at [361, 99] on div "20-43790875-4 CUIT Cont" at bounding box center [392, 101] width 80 height 15
click at [363, 102] on input "20-43790875-4" at bounding box center [392, 104] width 80 height 6
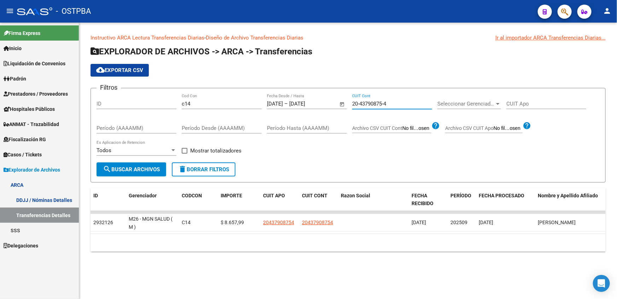
click at [363, 102] on input "20-43790875-4" at bounding box center [392, 104] width 80 height 6
paste input "961349-2"
click at [159, 165] on button "search Buscar Archivos" at bounding box center [131, 170] width 70 height 14
click at [388, 106] on input "20-43961349-2" at bounding box center [392, 104] width 80 height 6
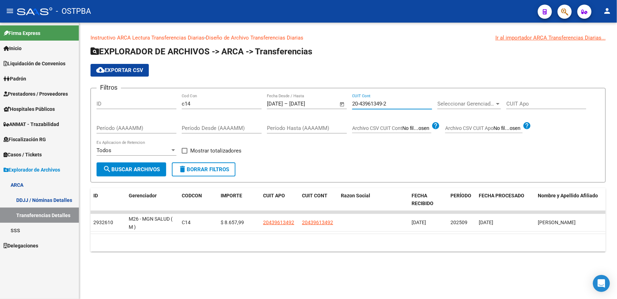
click at [388, 106] on input "20-43961349-2" at bounding box center [392, 104] width 80 height 6
paste input "85311-6"
click at [148, 170] on span "search Buscar Archivos" at bounding box center [131, 169] width 57 height 6
click at [356, 104] on input "20-43985311-6" at bounding box center [392, 104] width 80 height 6
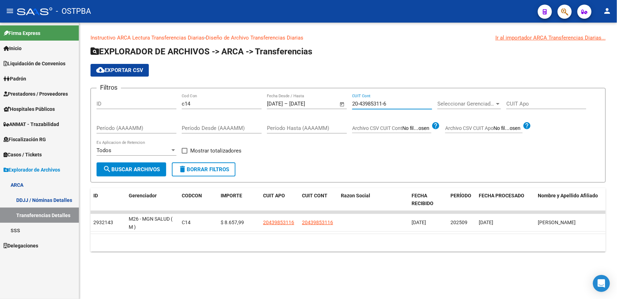
click at [356, 104] on input "20-43985311-6" at bounding box center [392, 104] width 80 height 6
paste input "4017870-8"
click at [131, 170] on span "search Buscar Archivos" at bounding box center [131, 169] width 57 height 6
click at [373, 102] on input "20-44017870-8" at bounding box center [392, 104] width 80 height 6
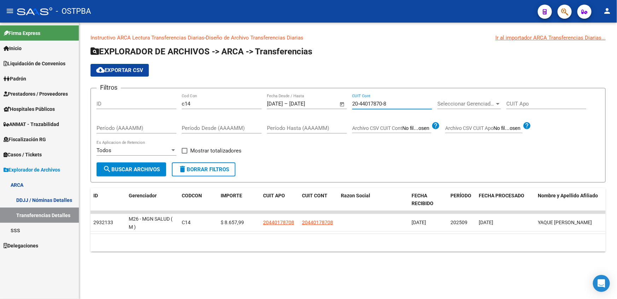
click at [373, 102] on input "20-44017870-8" at bounding box center [392, 104] width 80 height 6
paste input "127317"
click at [149, 170] on span "search Buscar Archivos" at bounding box center [131, 169] width 57 height 6
click at [380, 102] on input "20-44127317-8" at bounding box center [392, 104] width 80 height 6
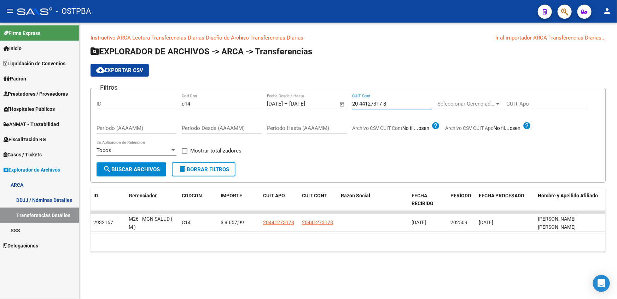
click at [380, 102] on input "20-44127317-8" at bounding box center [392, 104] width 80 height 6
paste input "9722-0"
click at [122, 167] on span "search Buscar Archivos" at bounding box center [131, 169] width 57 height 6
click at [378, 98] on div "20-44129722-0 CUIT Cont" at bounding box center [392, 101] width 80 height 15
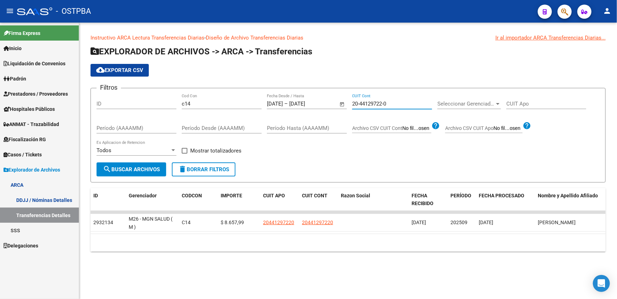
click at [377, 103] on input "20-44129722-0" at bounding box center [392, 104] width 80 height 6
paste input "32812-6"
click at [128, 170] on span "search Buscar Archivos" at bounding box center [131, 169] width 57 height 6
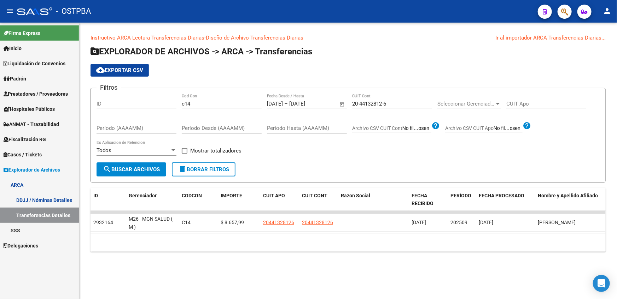
click at [368, 102] on input "20-44132812-6" at bounding box center [392, 104] width 80 height 6
paste input "49739-4"
click at [133, 172] on button "search Buscar Archivos" at bounding box center [131, 170] width 70 height 14
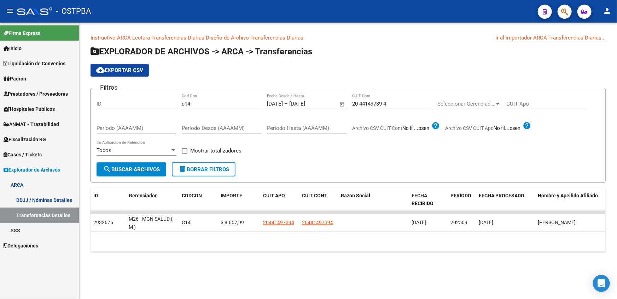
click at [381, 104] on input "20-44149739-4" at bounding box center [392, 104] width 80 height 6
paste input
click at [131, 171] on span "search Buscar Archivos" at bounding box center [131, 169] width 57 height 6
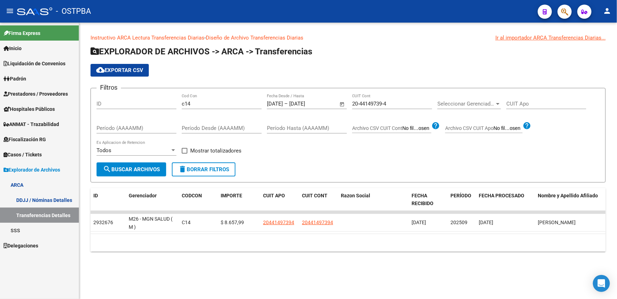
click at [375, 104] on input "20-44149739-4" at bounding box center [392, 104] width 80 height 6
paste input "50356"
click at [121, 171] on span "search Buscar Archivos" at bounding box center [131, 169] width 57 height 6
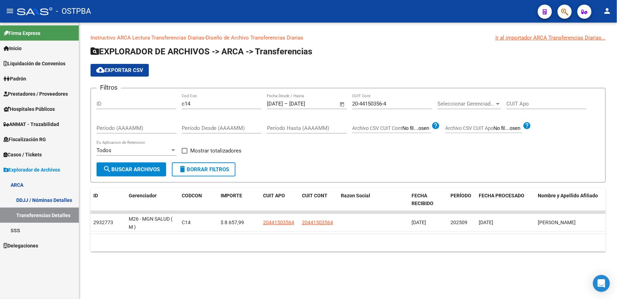
click at [372, 102] on input "20-44150356-4" at bounding box center [392, 104] width 80 height 6
paste input "601-6"
click at [155, 170] on span "search Buscar Archivos" at bounding box center [131, 169] width 57 height 6
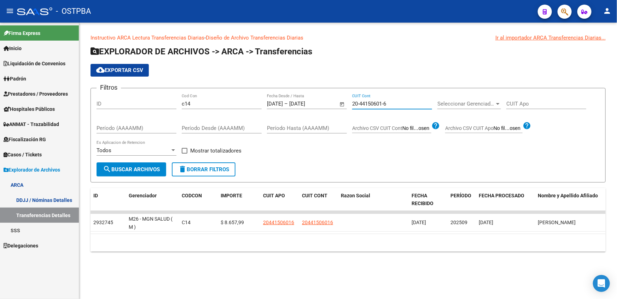
click at [370, 106] on input "20-44150601-6" at bounding box center [392, 104] width 80 height 6
paste input "996-1"
click at [145, 172] on button "search Buscar Archivos" at bounding box center [131, 170] width 70 height 14
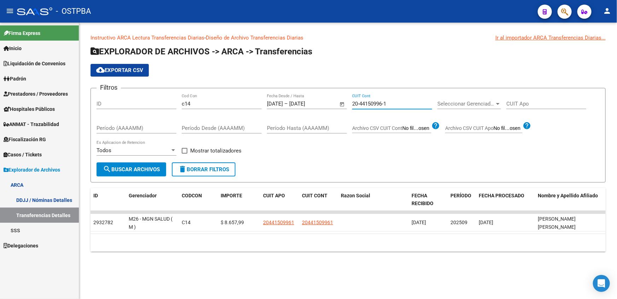
click at [365, 102] on input "20-44150996-1" at bounding box center [392, 104] width 80 height 6
paste input "74161-9"
click at [134, 170] on span "search Buscar Archivos" at bounding box center [131, 169] width 57 height 6
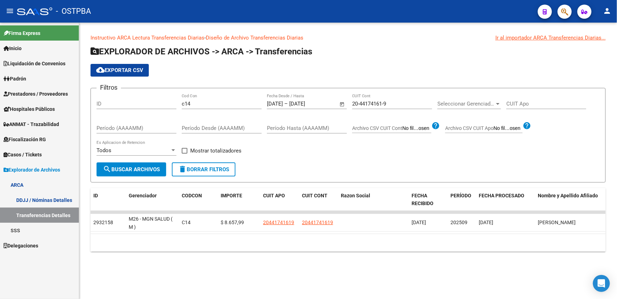
click at [372, 103] on input "20-44174161-9" at bounding box center [392, 104] width 80 height 6
paste input "207756"
click at [146, 170] on span "search Buscar Archivos" at bounding box center [131, 169] width 57 height 6
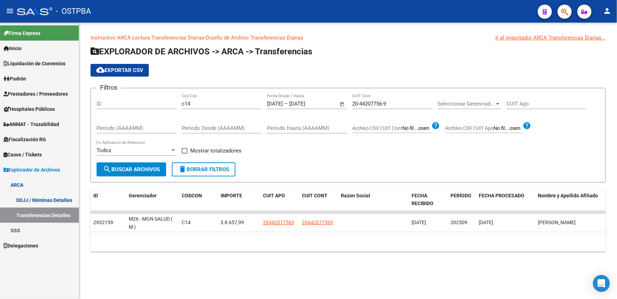
click at [378, 103] on input "20-44207756-9" at bounding box center [392, 104] width 80 height 6
paste input "26753-8"
click at [145, 171] on span "search Buscar Archivos" at bounding box center [131, 169] width 57 height 6
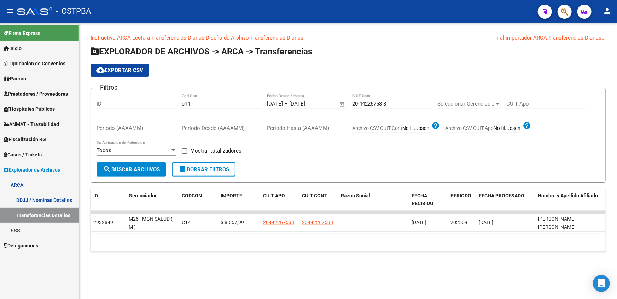
click at [363, 102] on input "20-44226753-8" at bounding box center [392, 104] width 80 height 6
paste input "7175-6"
click at [137, 169] on span "search Buscar Archivos" at bounding box center [131, 169] width 57 height 6
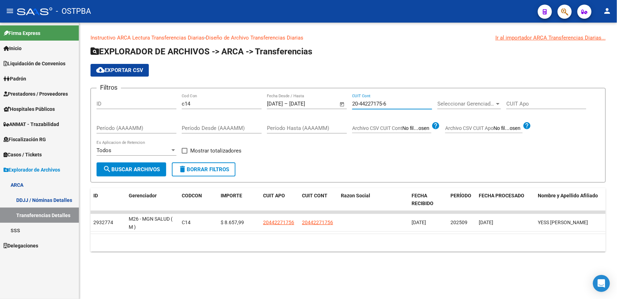
click at [371, 102] on input "20-44227175-6" at bounding box center [392, 104] width 80 height 6
paste input "79270-5"
click at [125, 174] on button "search Buscar Archivos" at bounding box center [131, 170] width 70 height 14
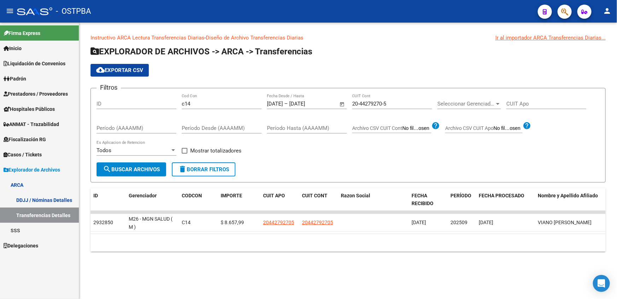
click at [376, 101] on input "20-44279270-5" at bounding box center [392, 104] width 80 height 6
paste input "388537"
click at [148, 175] on button "search Buscar Archivos" at bounding box center [131, 170] width 70 height 14
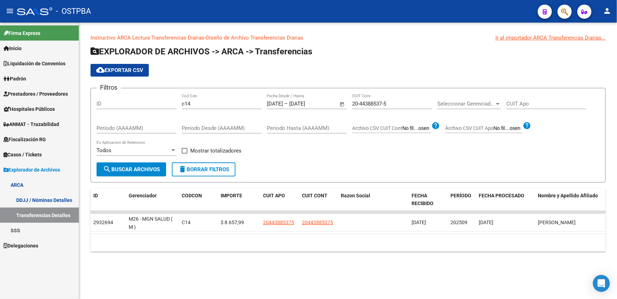
click at [370, 102] on input "20-44388537-5" at bounding box center [392, 104] width 80 height 6
paste input
click at [149, 172] on span "search Buscar Archivos" at bounding box center [131, 169] width 57 height 6
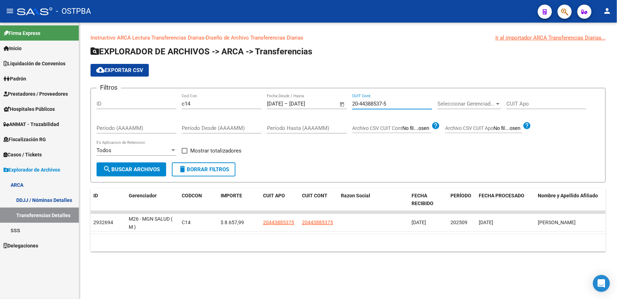
click at [376, 102] on input "20-44388537-5" at bounding box center [392, 104] width 80 height 6
paste input "9794-2"
click at [138, 169] on span "search Buscar Archivos" at bounding box center [131, 169] width 57 height 6
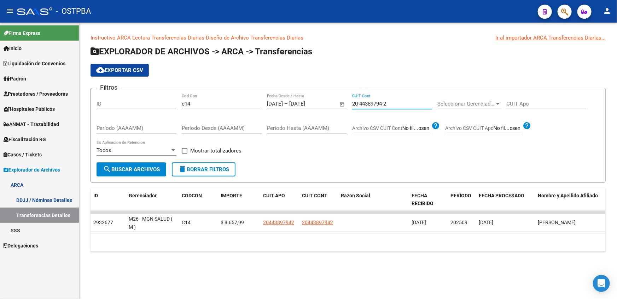
click at [370, 104] on input "20-44389794-2" at bounding box center [392, 104] width 80 height 6
paste input "434621-4"
click at [143, 171] on span "search Buscar Archivos" at bounding box center [131, 169] width 57 height 6
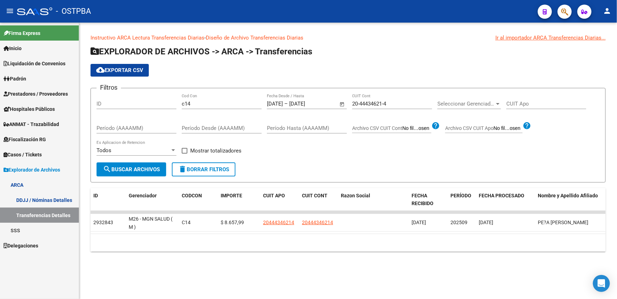
click at [369, 103] on input "20-44434621-4" at bounding box center [392, 104] width 80 height 6
paste input "528826-9"
click at [144, 169] on span "search Buscar Archivos" at bounding box center [131, 169] width 57 height 6
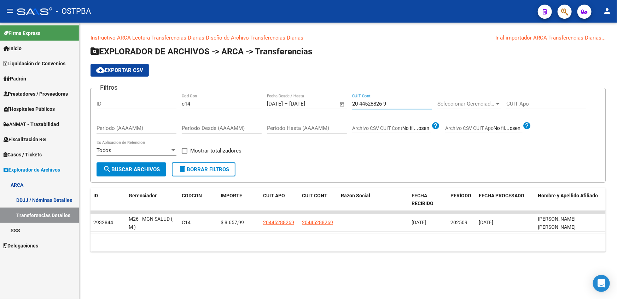
click at [375, 105] on input "20-44528826-9" at bounding box center [392, 104] width 80 height 6
paste input "9019-0"
click at [148, 170] on span "search Buscar Archivos" at bounding box center [131, 169] width 57 height 6
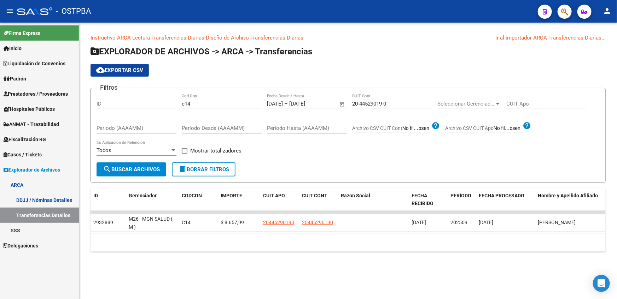
click at [366, 103] on input "20-44529019-0" at bounding box center [392, 104] width 80 height 6
paste input "41582-1"
click at [131, 170] on span "search Buscar Archivos" at bounding box center [131, 169] width 57 height 6
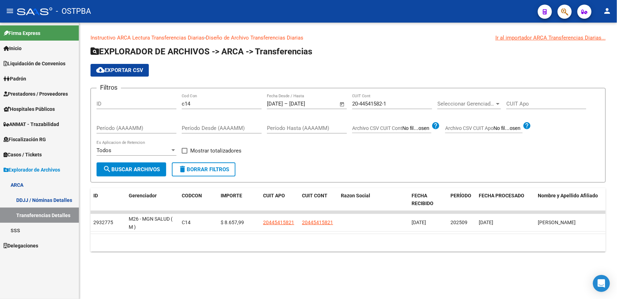
click at [376, 103] on input "20-44541582-1" at bounding box center [392, 104] width 80 height 6
paste input "5142-9"
click at [135, 169] on span "search Buscar Archivos" at bounding box center [131, 169] width 57 height 6
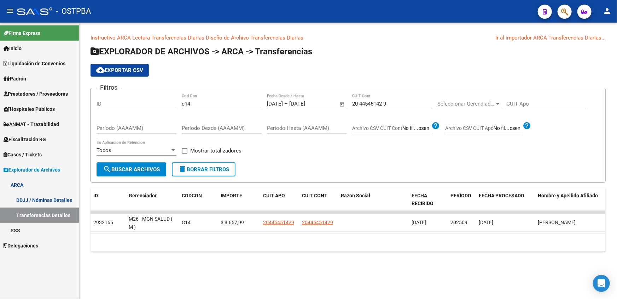
click at [367, 101] on input "20-44545142-9" at bounding box center [392, 104] width 80 height 6
paste input "621009-3"
click at [146, 173] on button "search Buscar Archivos" at bounding box center [131, 170] width 70 height 14
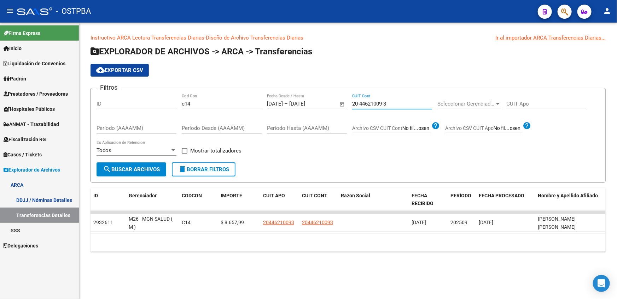
click at [380, 105] on input "20-44621009-3" at bounding box center [392, 104] width 80 height 6
paste input "36722-7"
click at [158, 169] on span "search Buscar Archivos" at bounding box center [131, 169] width 57 height 6
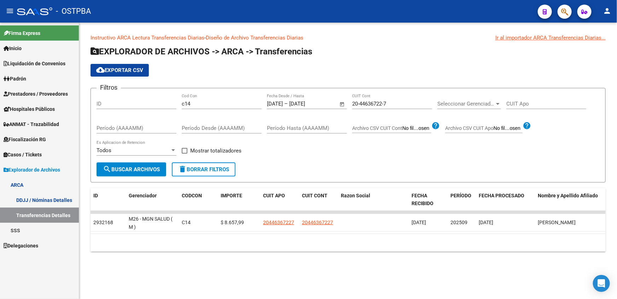
click at [366, 106] on input "20-44636722-7" at bounding box center [392, 104] width 80 height 6
paste
click at [146, 172] on button "search Buscar Archivos" at bounding box center [131, 170] width 70 height 14
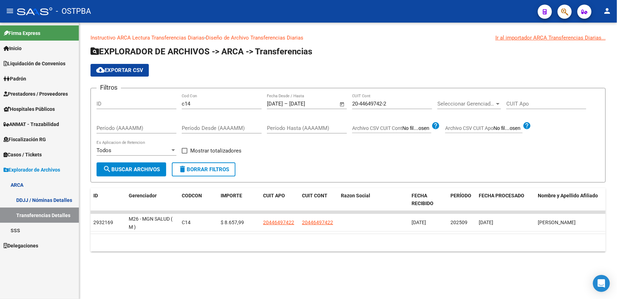
click at [367, 105] on input "20-44649742-2" at bounding box center [392, 104] width 80 height 6
type input "20-44707095-3"
click at [149, 172] on button "search Buscar Archivos" at bounding box center [131, 170] width 70 height 14
